Goal: Information Seeking & Learning: Learn about a topic

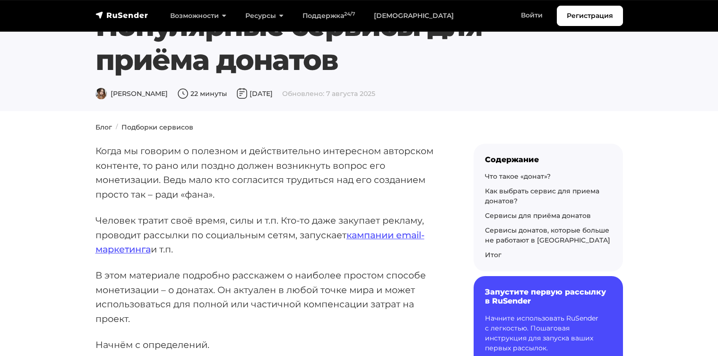
scroll to position [30, 0]
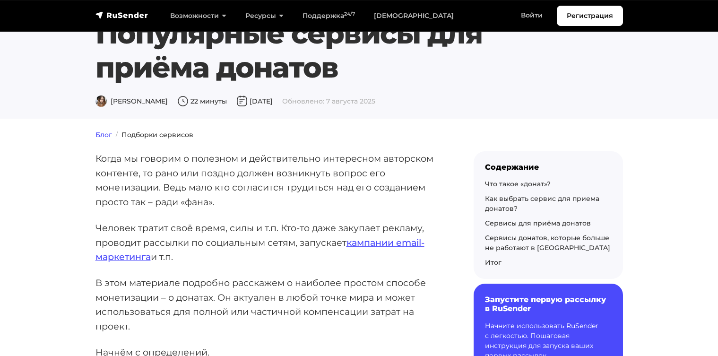
click at [98, 131] on link "Блог" at bounding box center [103, 134] width 17 height 9
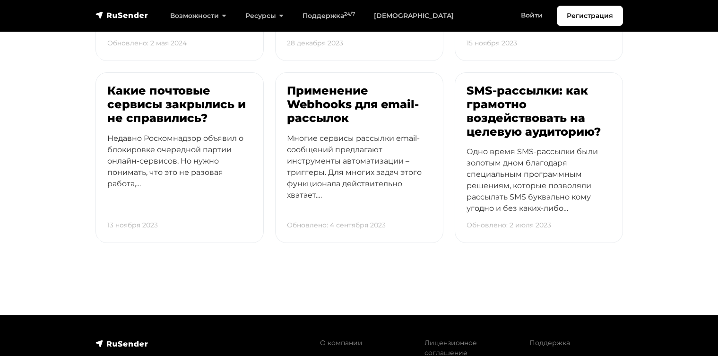
scroll to position [3060, 0]
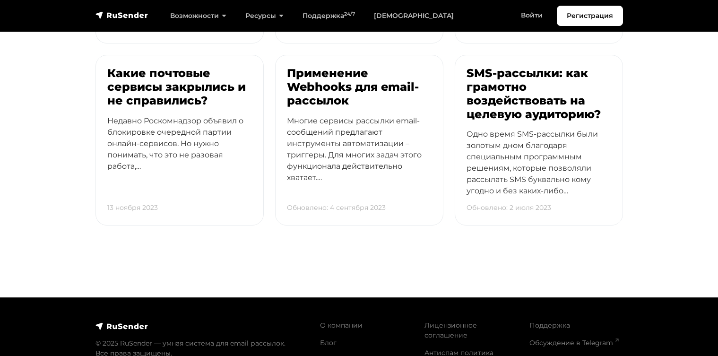
click at [101, 321] on img at bounding box center [121, 325] width 53 height 9
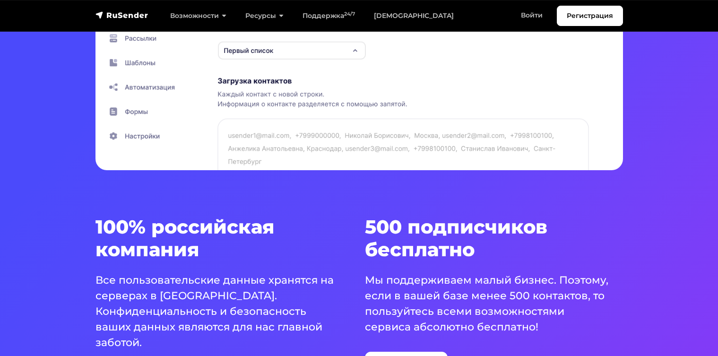
scroll to position [446, 0]
